Goal: Check status: Check status

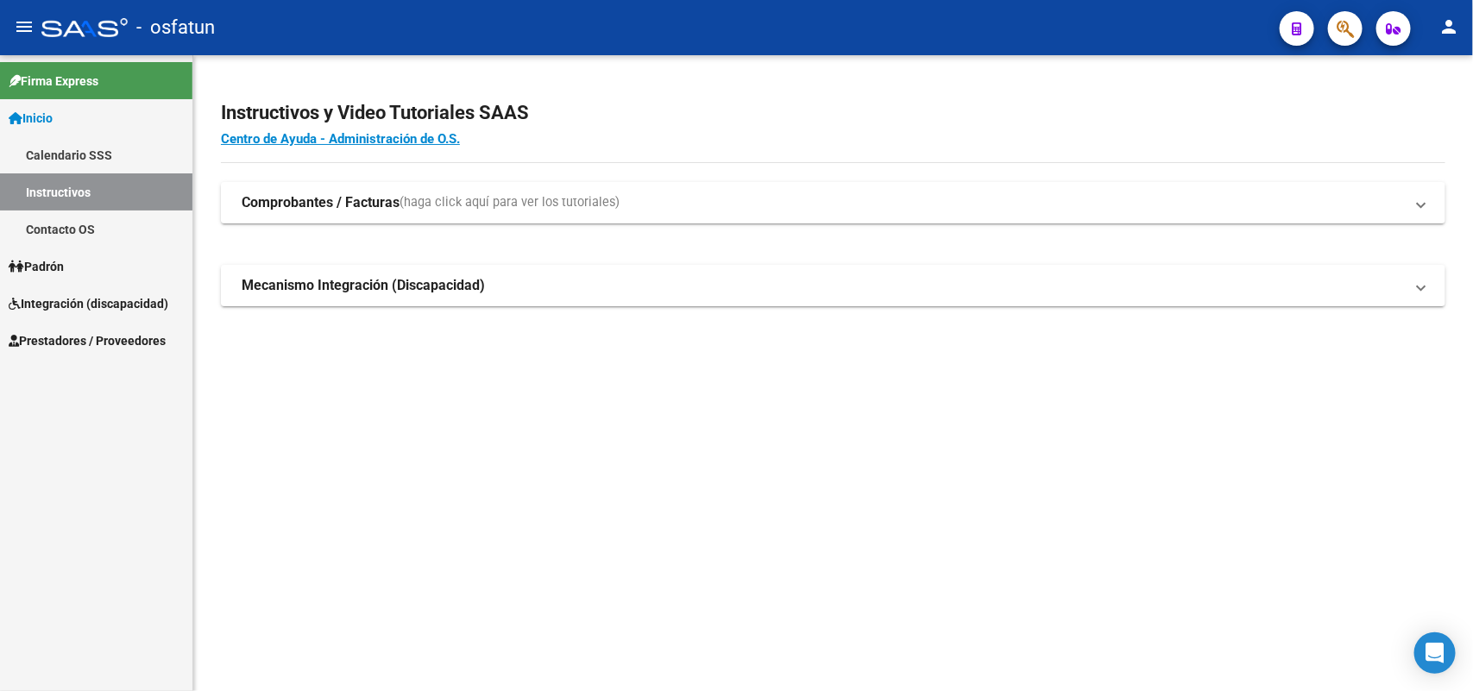
click at [64, 263] on span "Padrón" at bounding box center [36, 266] width 55 height 19
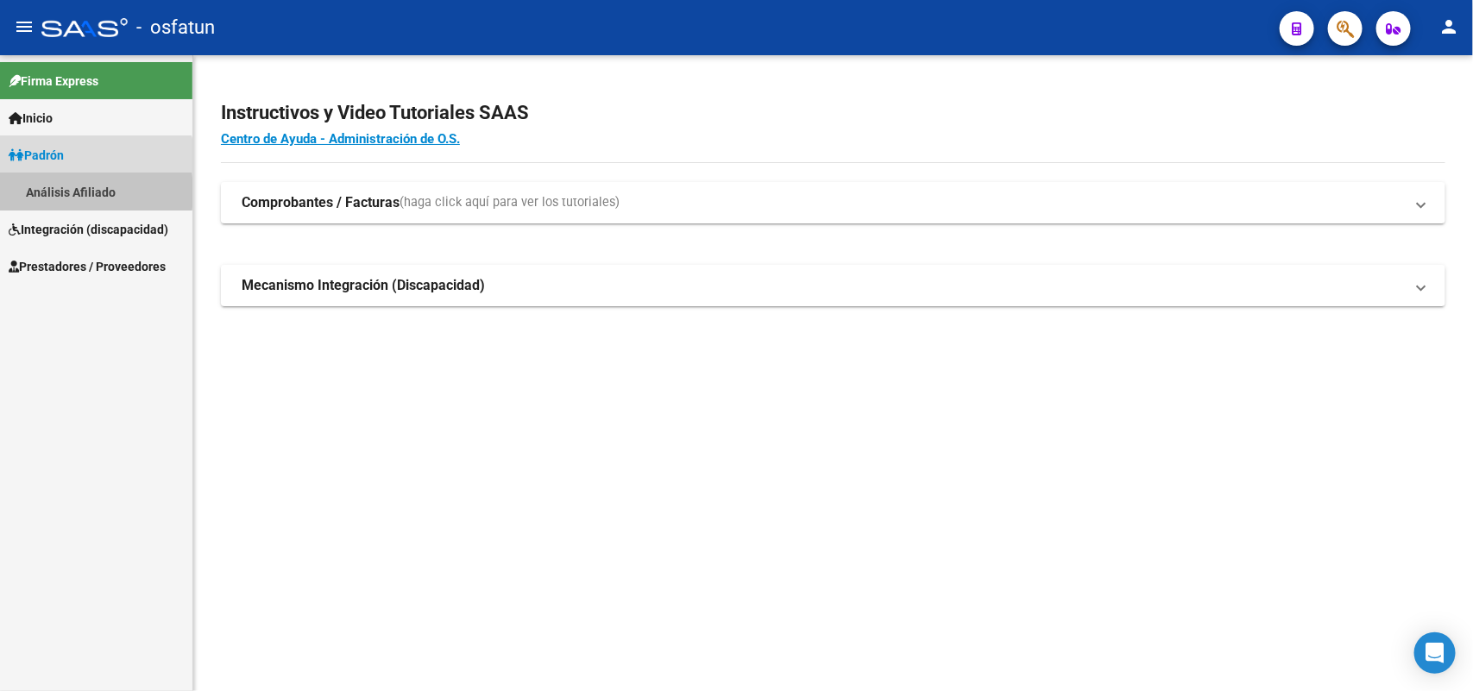
click at [53, 192] on link "Análisis Afiliado" at bounding box center [96, 192] width 192 height 37
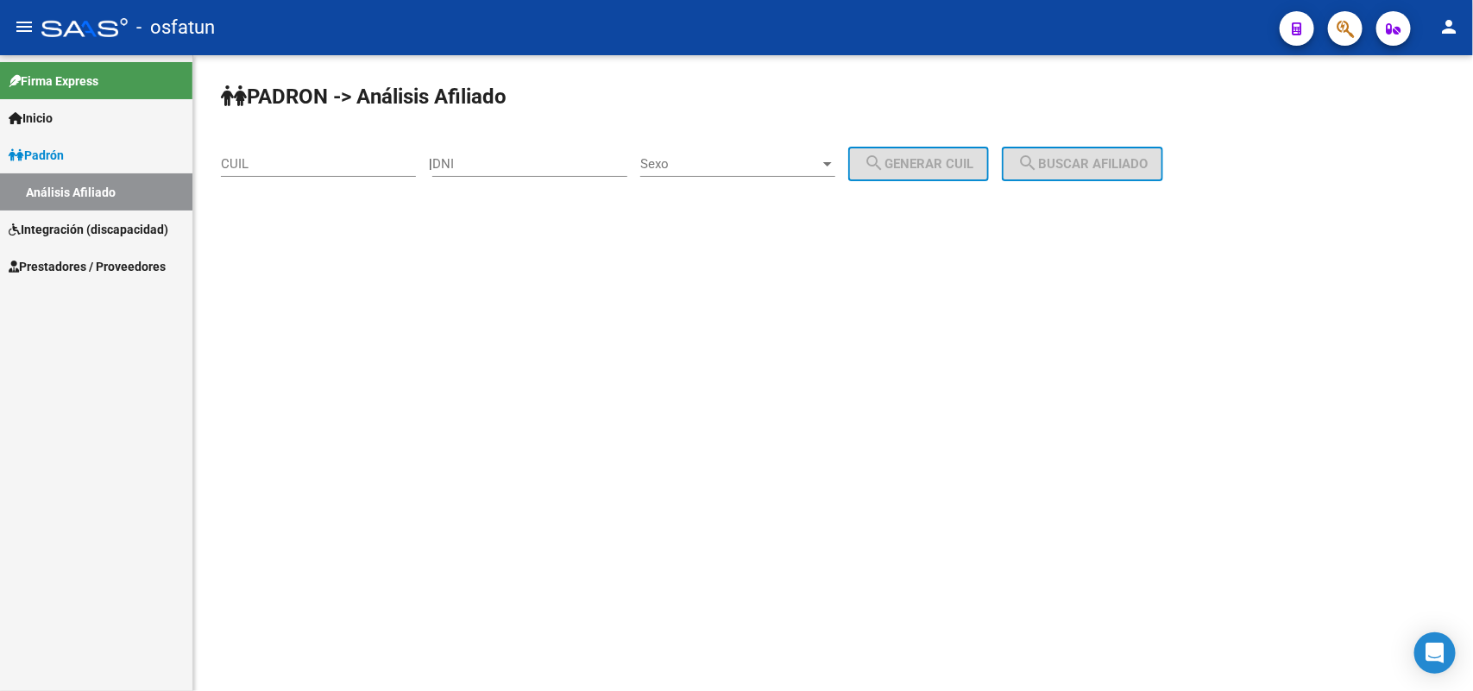
click at [290, 156] on input "CUIL" at bounding box center [318, 164] width 195 height 16
type input "27-37699515-7"
click at [1125, 161] on span "search Buscar afiliado" at bounding box center [1083, 164] width 130 height 16
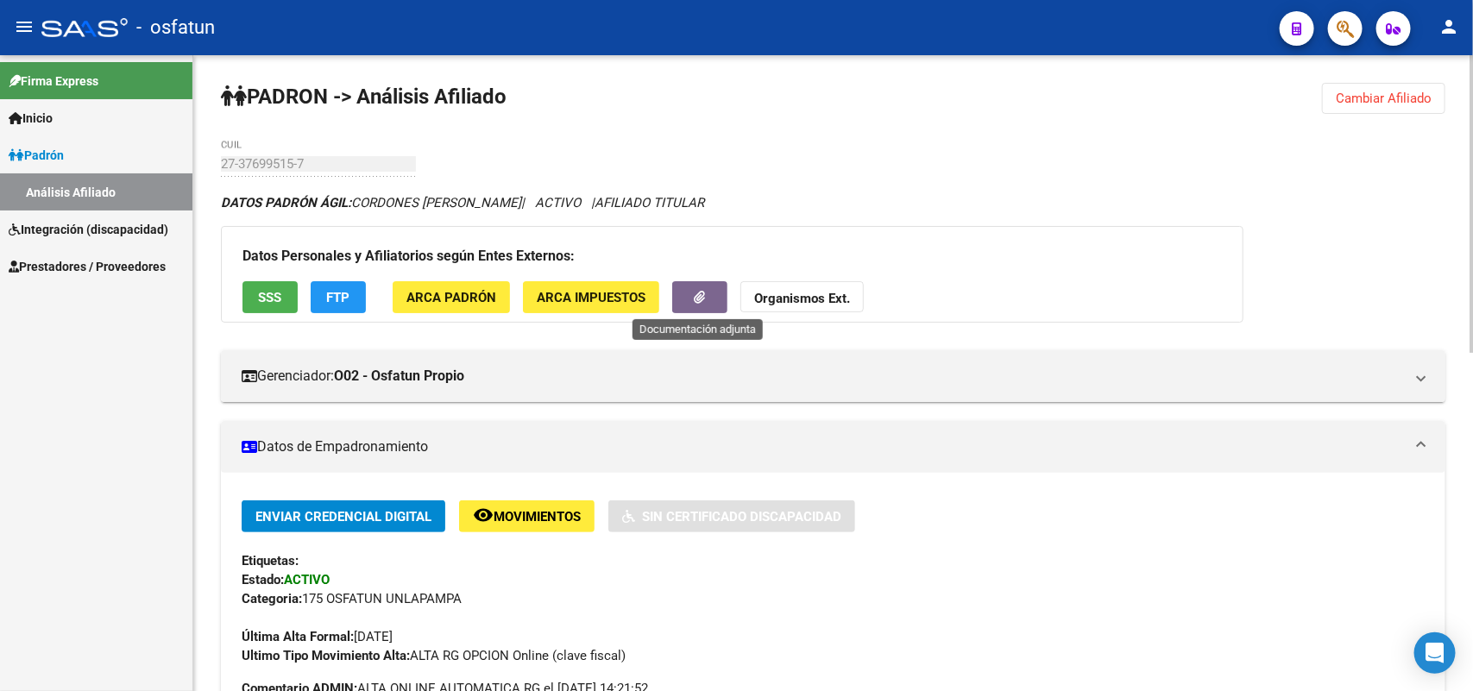
click at [699, 294] on icon "button" at bounding box center [700, 297] width 11 height 13
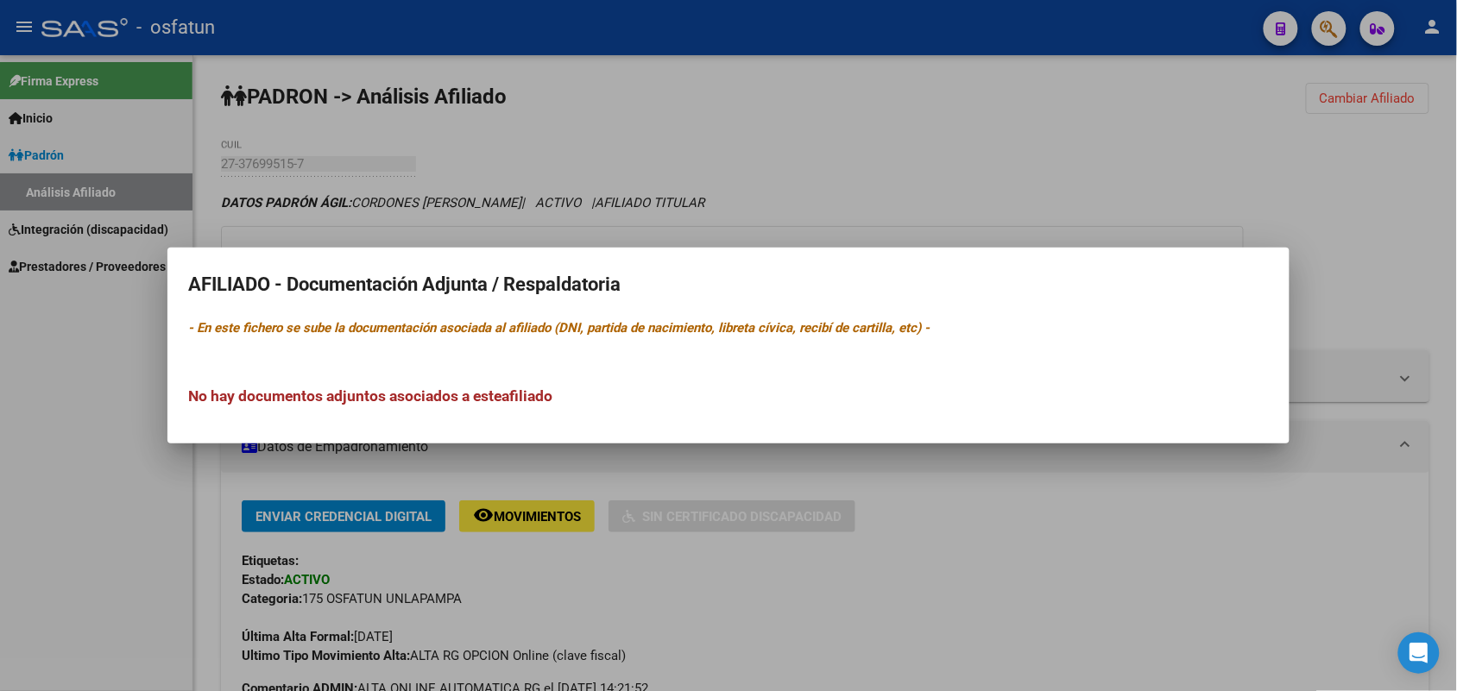
click at [1116, 533] on div at bounding box center [728, 345] width 1457 height 691
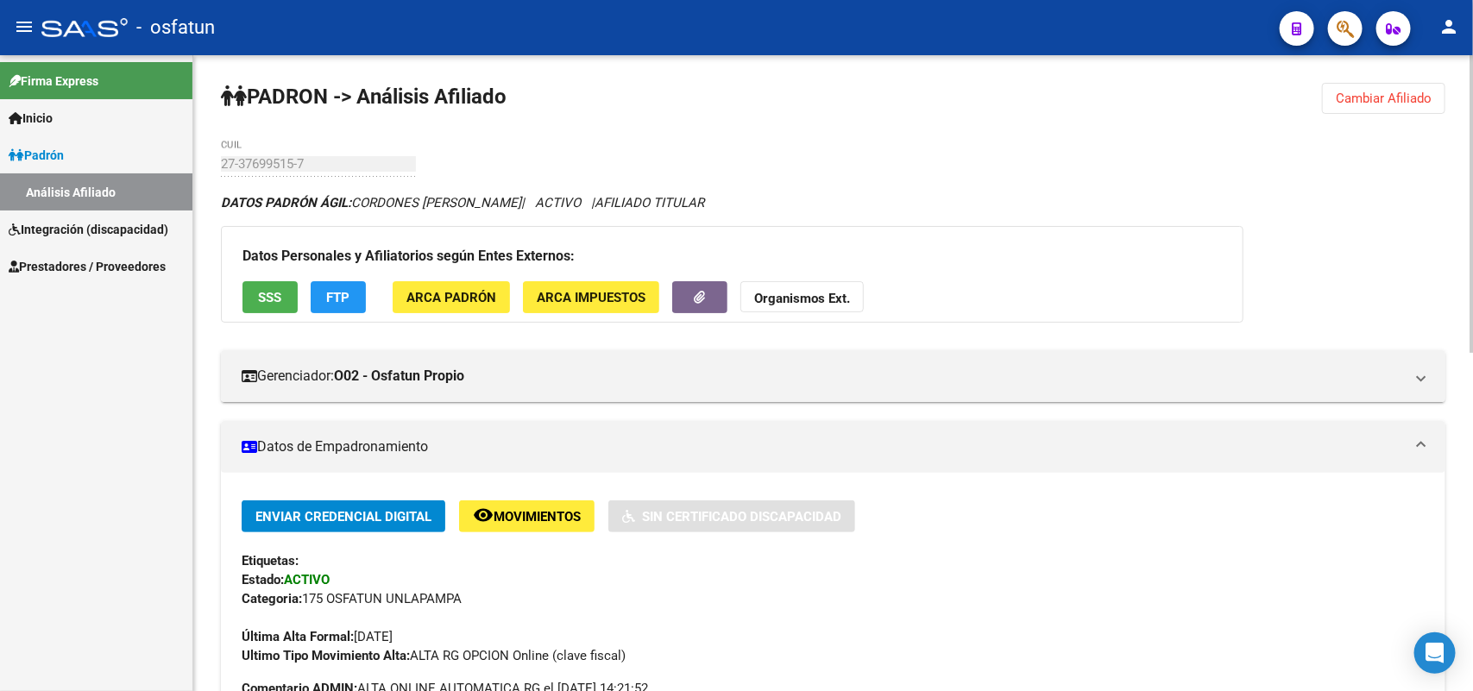
click at [798, 299] on strong "Organismos Ext." at bounding box center [802, 299] width 96 height 16
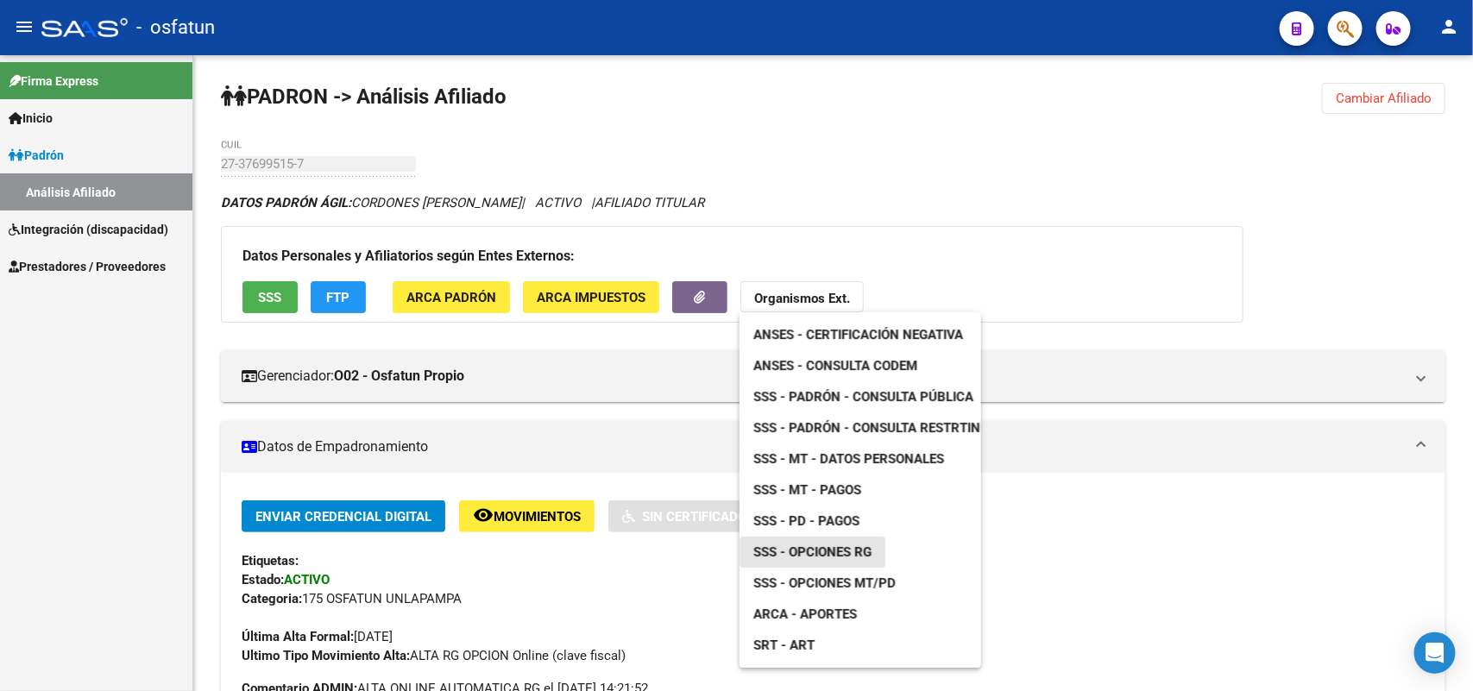
click at [843, 550] on span "SSS - Opciones RG" at bounding box center [813, 553] width 118 height 16
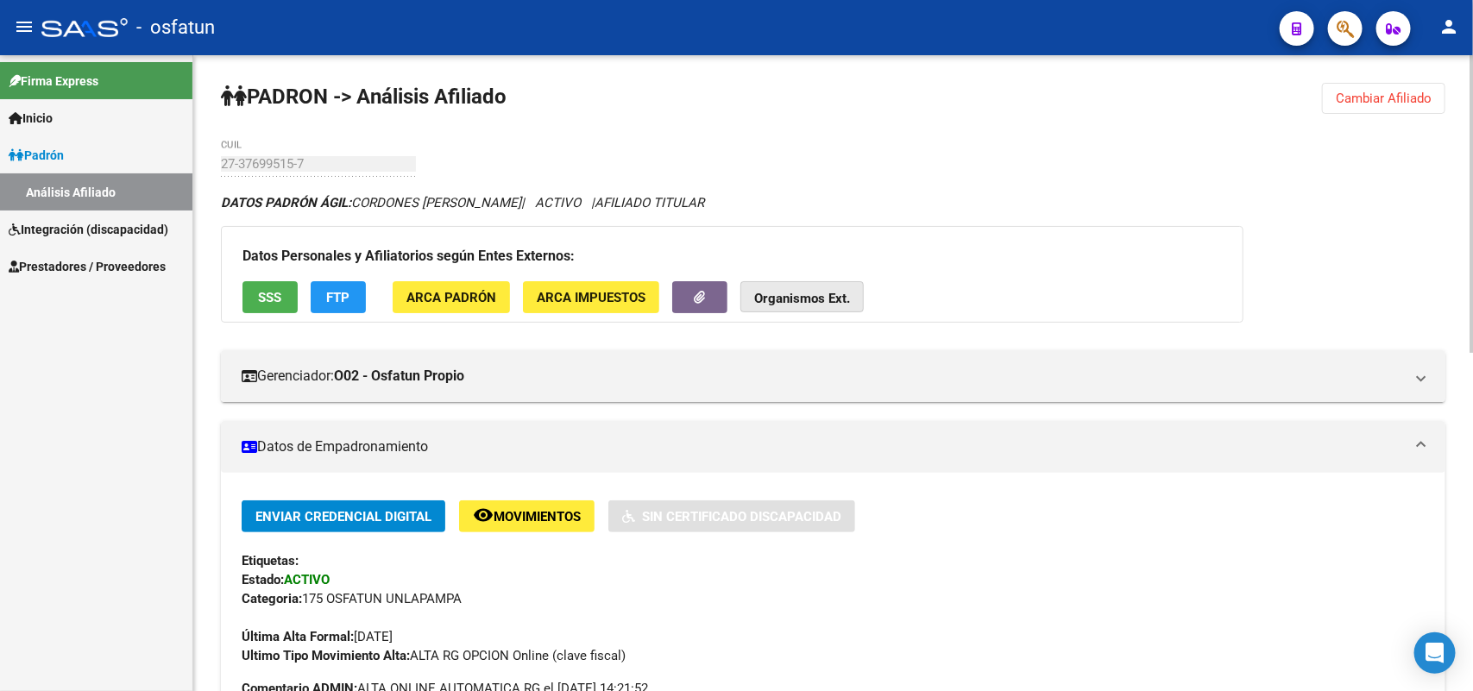
click at [820, 299] on strong "Organismos Ext." at bounding box center [802, 299] width 96 height 16
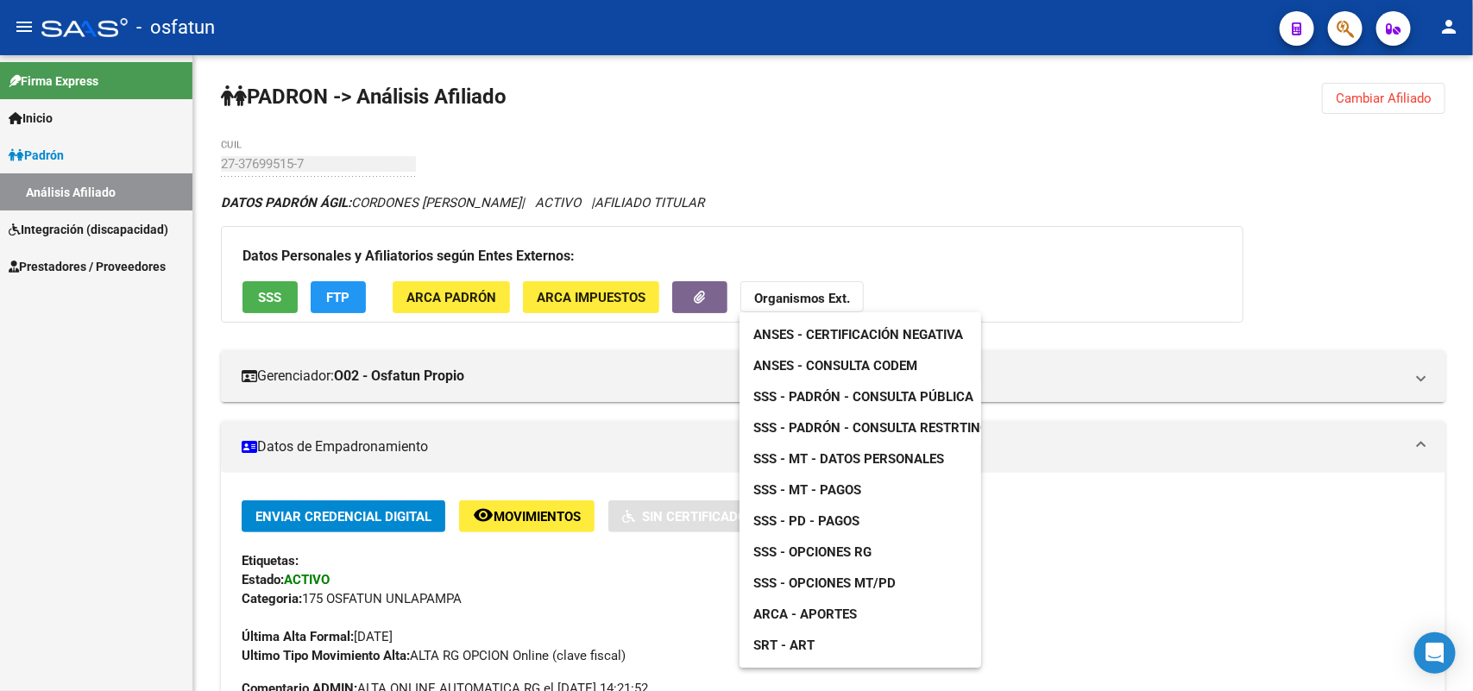
click at [826, 613] on span "ARCA - Aportes" at bounding box center [806, 615] width 104 height 16
